Goal: Transaction & Acquisition: Book appointment/travel/reservation

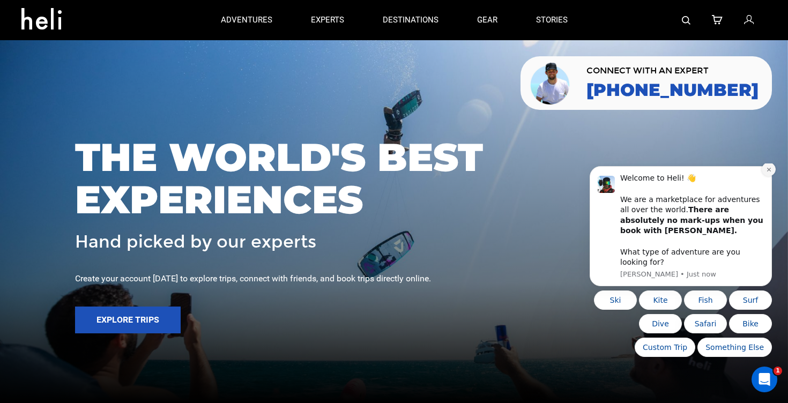
click at [771, 176] on button "Dismiss notification" at bounding box center [768, 169] width 14 height 14
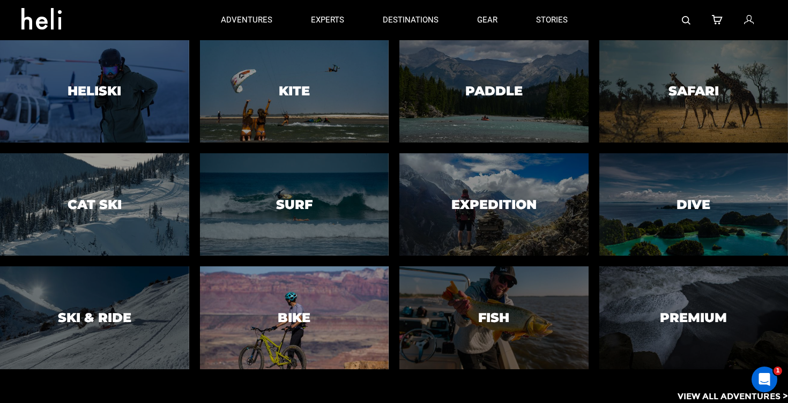
click at [298, 320] on h3 "Bike" at bounding box center [294, 318] width 33 height 14
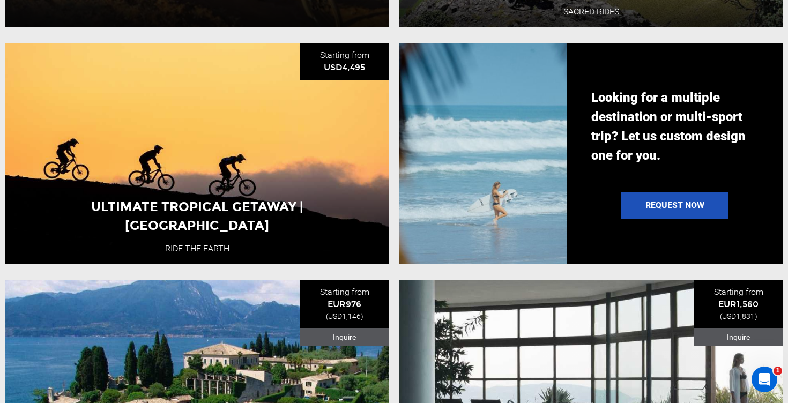
scroll to position [1110, 0]
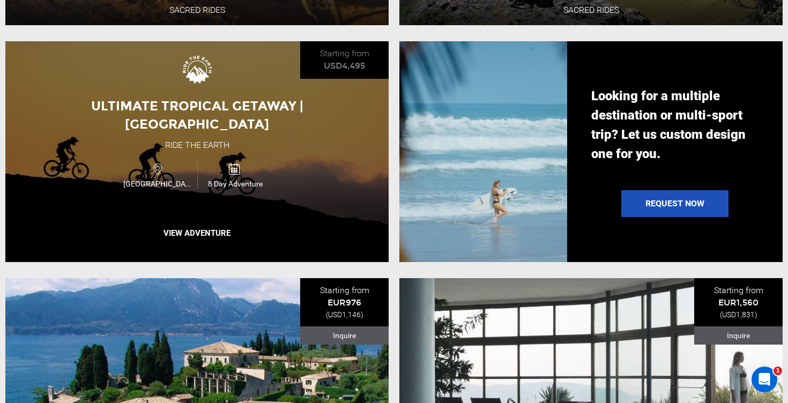
click at [329, 168] on div "Ultimate Tropical Getaway | [GEOGRAPHIC_DATA] Ride the Earth [GEOGRAPHIC_DATA] …" at bounding box center [196, 151] width 383 height 221
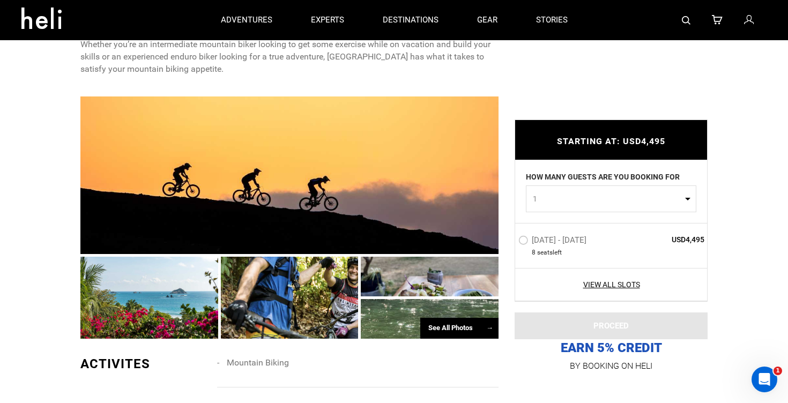
scroll to position [604, 0]
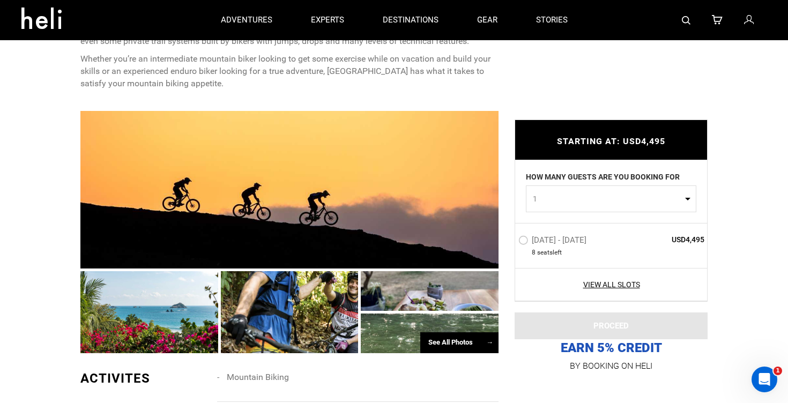
click at [178, 216] on div at bounding box center [289, 190] width 418 height 158
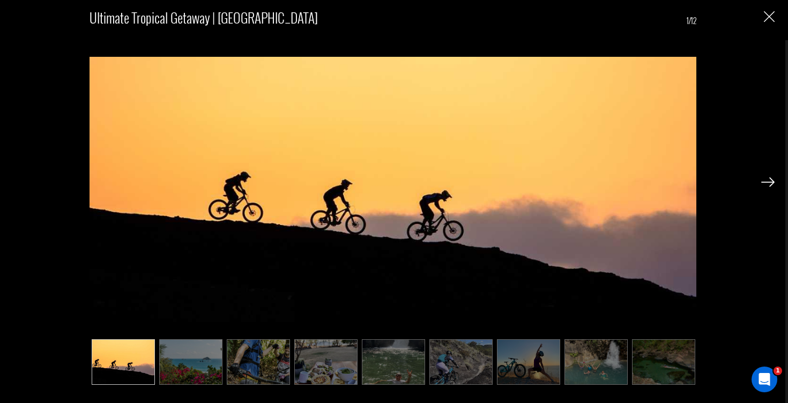
click at [776, 185] on div "Ultimate Tropical Getaway | [GEOGRAPHIC_DATA] 1/12" at bounding box center [392, 201] width 785 height 403
click at [770, 181] on img at bounding box center [767, 182] width 13 height 10
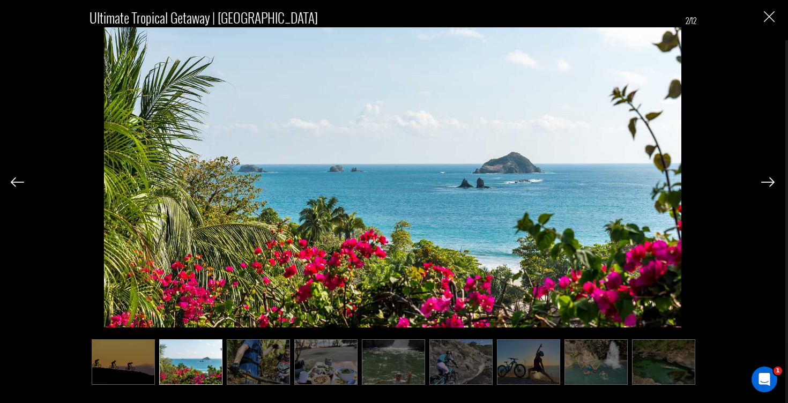
click at [770, 181] on img at bounding box center [767, 182] width 13 height 10
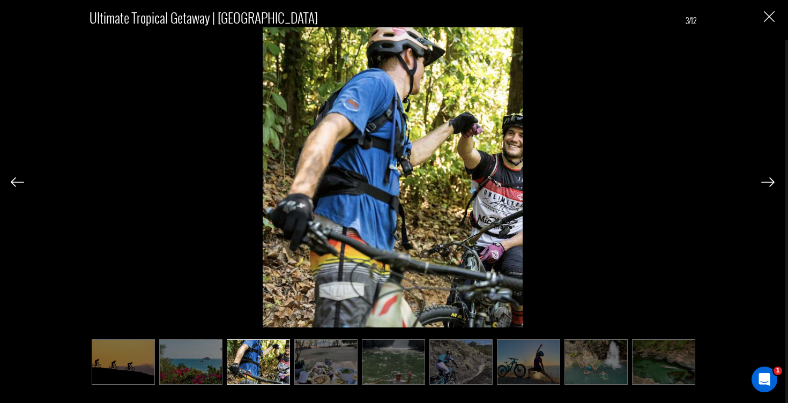
click at [770, 181] on img at bounding box center [767, 182] width 13 height 10
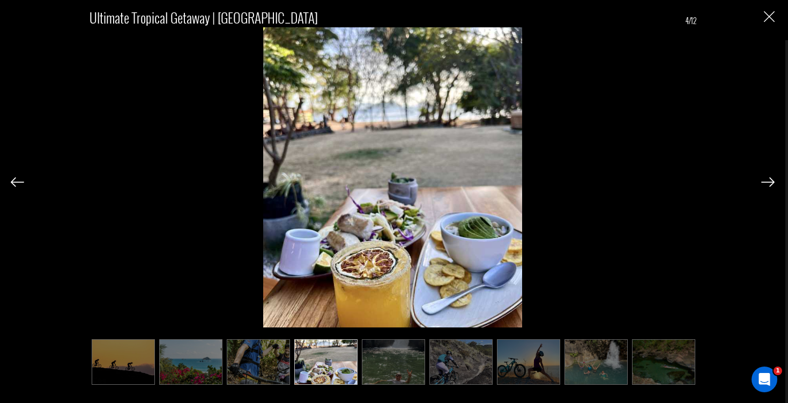
click at [769, 181] on img at bounding box center [767, 182] width 13 height 10
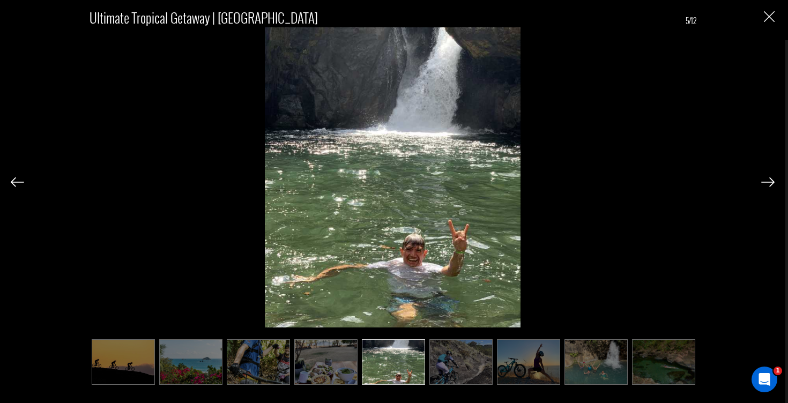
click at [769, 182] on img at bounding box center [767, 182] width 13 height 10
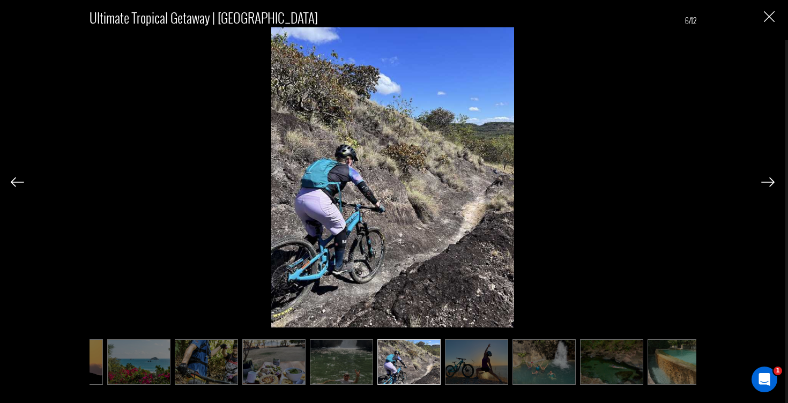
scroll to position [0, 54]
click at [769, 182] on img at bounding box center [767, 182] width 13 height 10
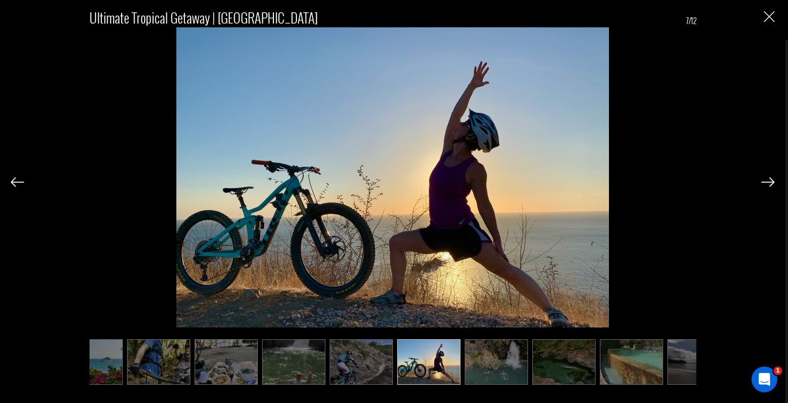
scroll to position [0, 107]
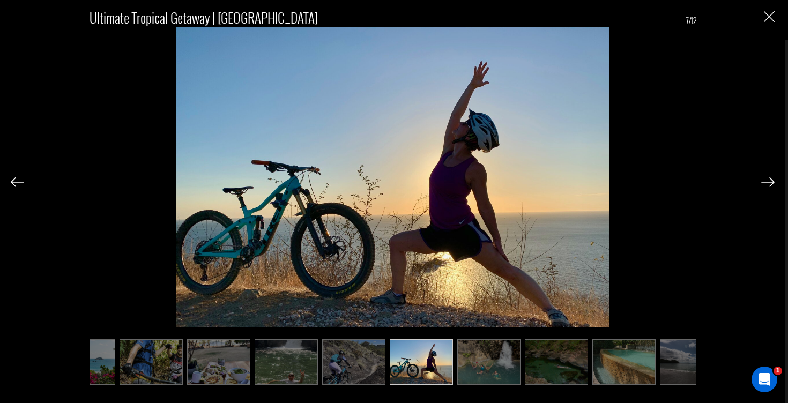
click at [769, 182] on img at bounding box center [767, 182] width 13 height 10
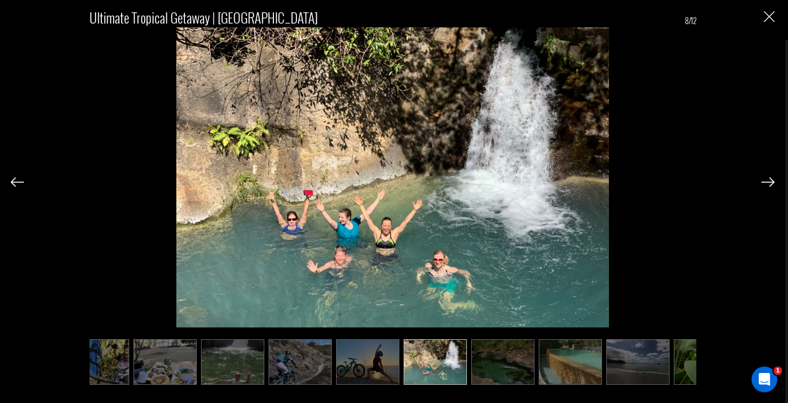
click at [769, 182] on img at bounding box center [767, 182] width 13 height 10
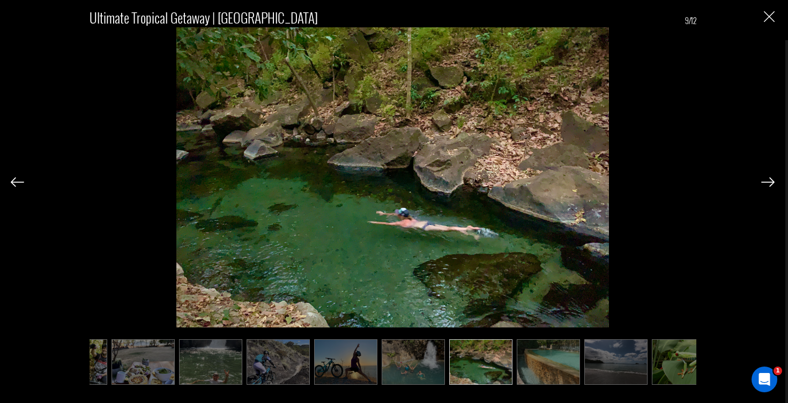
scroll to position [0, 204]
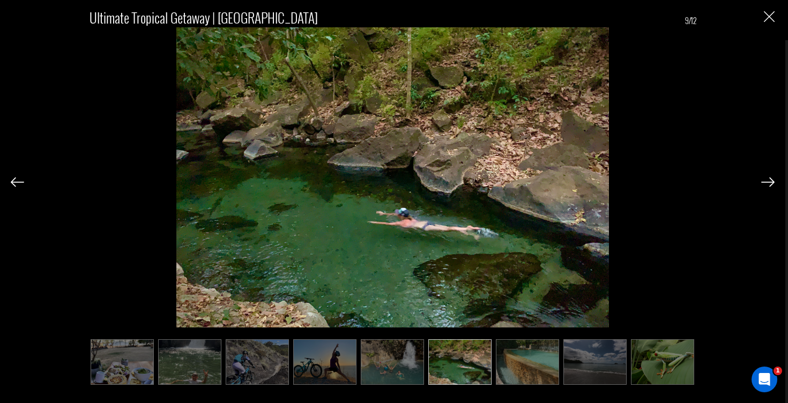
click at [769, 182] on img at bounding box center [767, 182] width 13 height 10
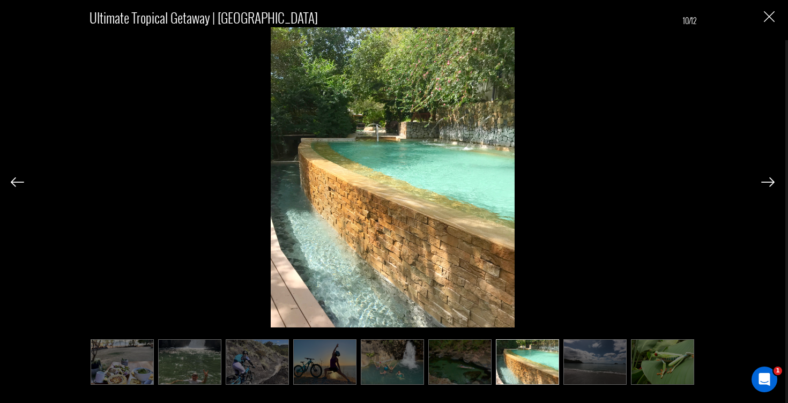
click at [769, 182] on img at bounding box center [767, 182] width 13 height 10
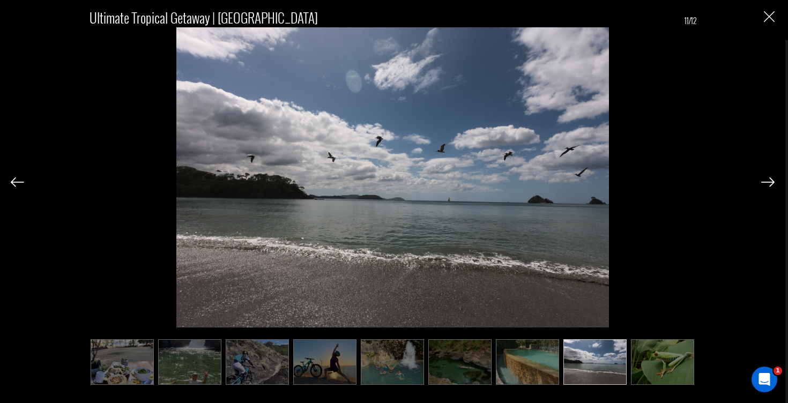
click at [769, 182] on img at bounding box center [767, 182] width 13 height 10
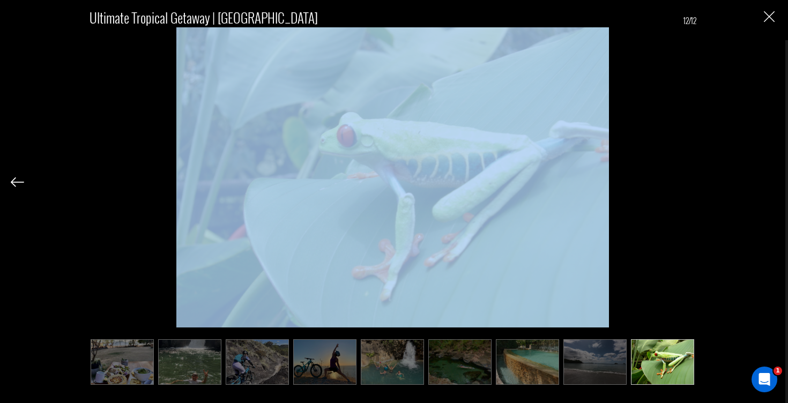
click at [769, 182] on div "Ultimate Tropical Getaway | [GEOGRAPHIC_DATA] 12/12" at bounding box center [392, 191] width 763 height 383
click at [767, 21] on img "Close" at bounding box center [768, 16] width 11 height 11
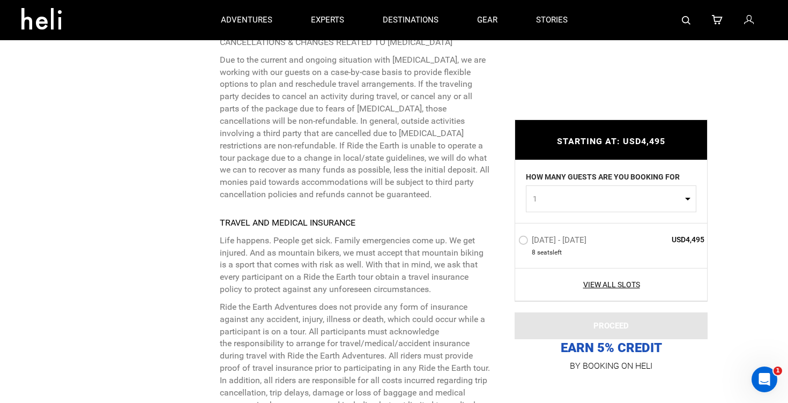
scroll to position [5092, 0]
